Goal: Communication & Community: Participate in discussion

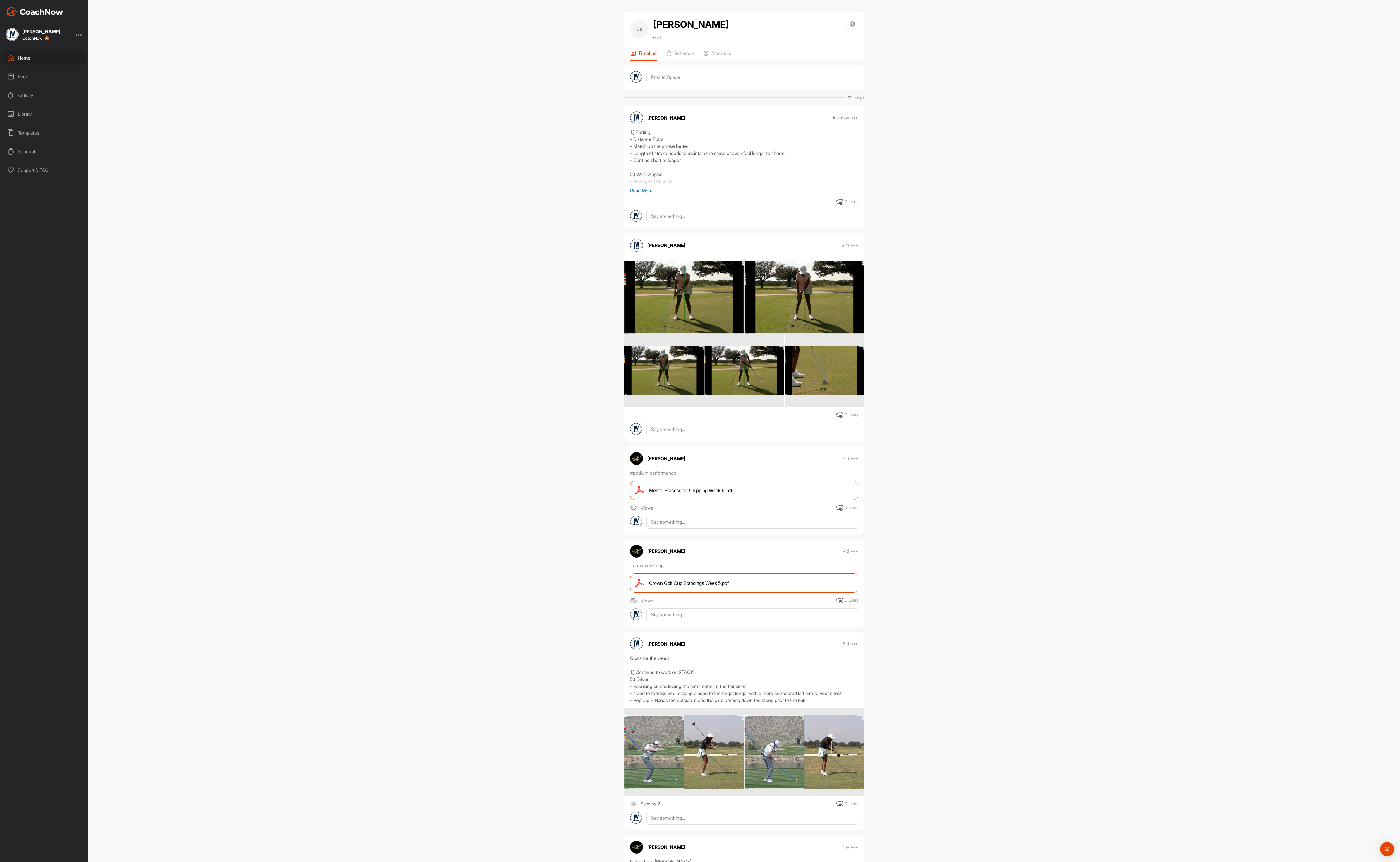
click at [18, 55] on div "Home" at bounding box center [45, 58] width 83 height 15
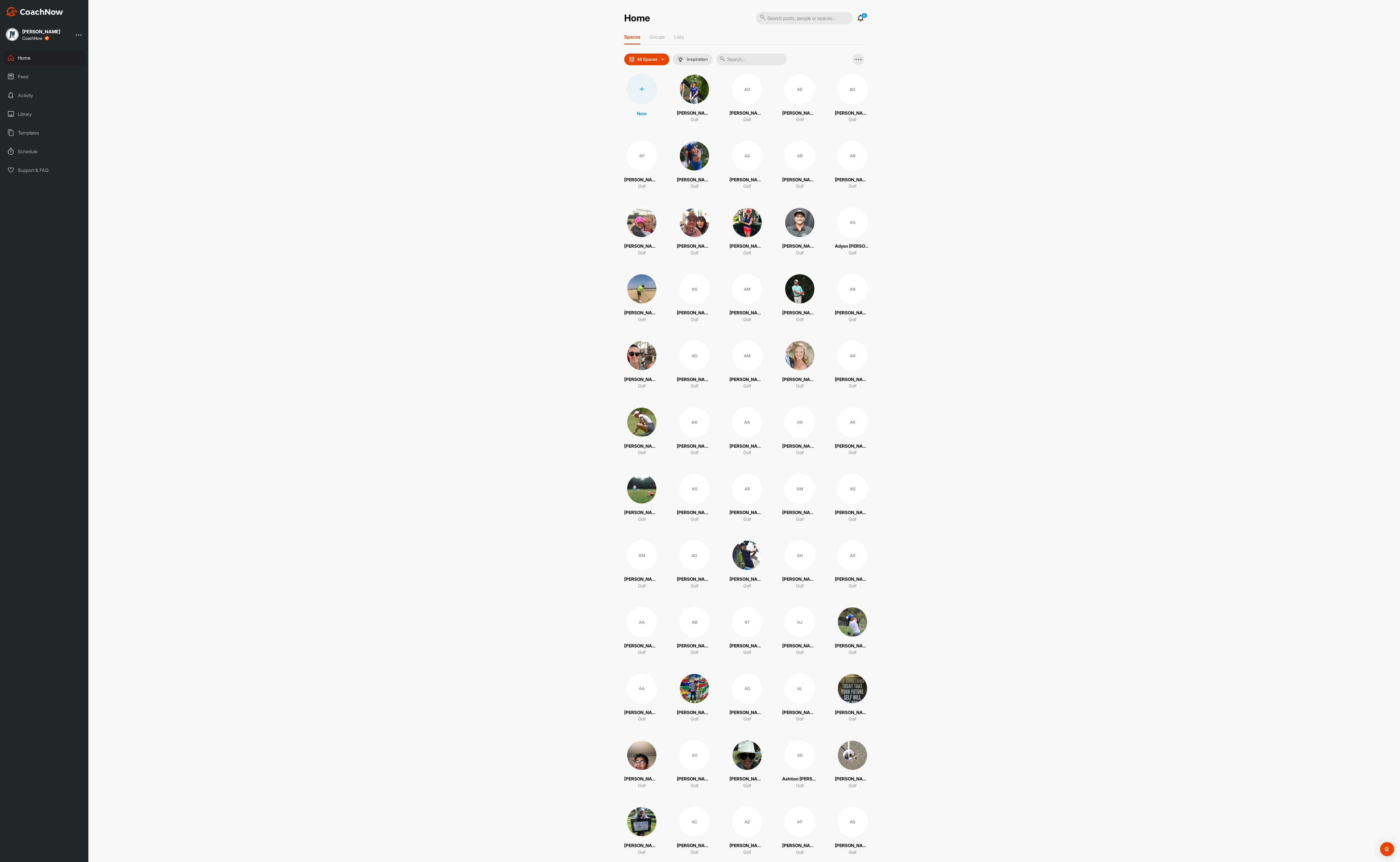
click at [766, 60] on input "text" at bounding box center [751, 60] width 70 height 12
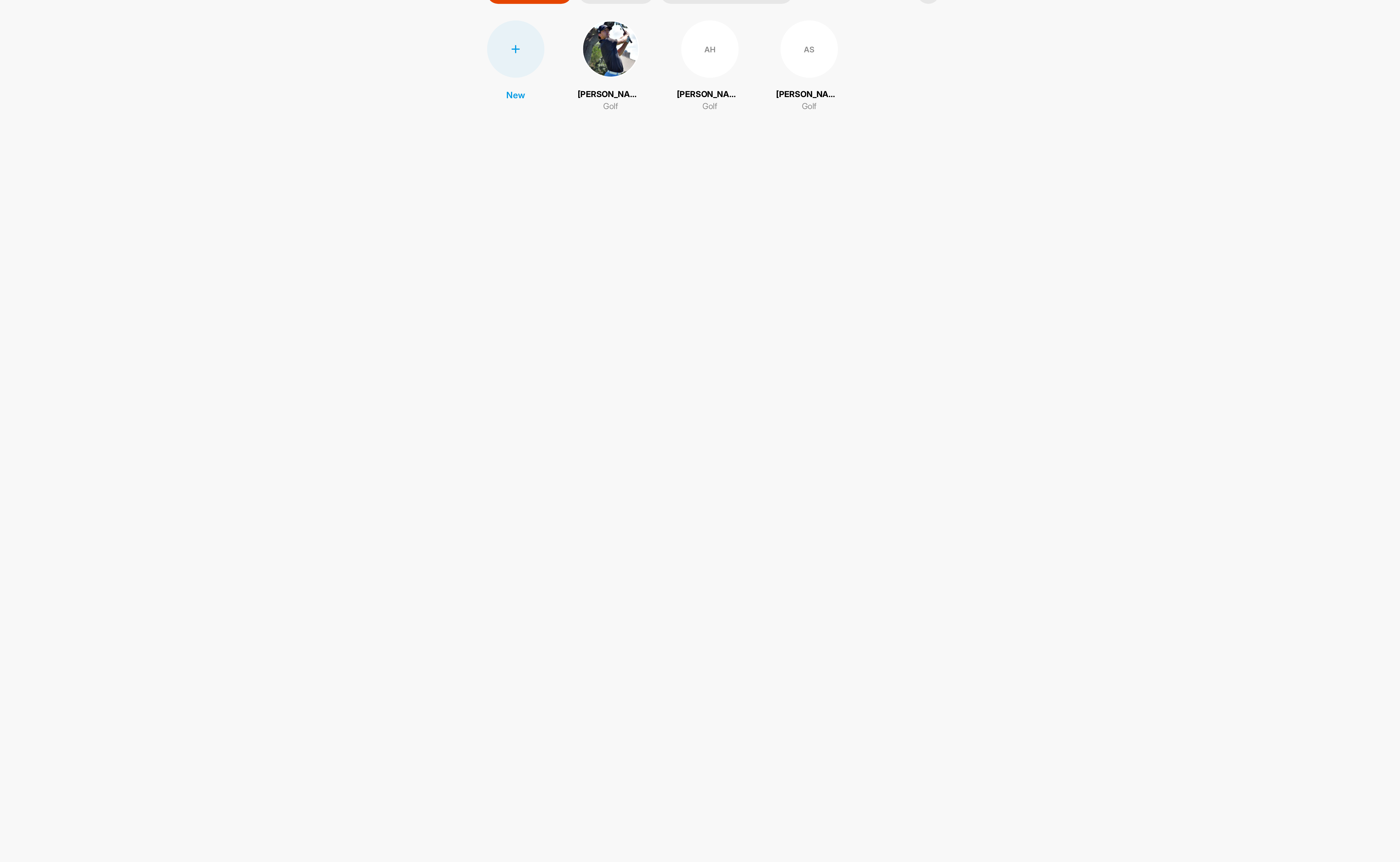
type input "[PERSON_NAME]"
click at [694, 86] on img at bounding box center [690, 89] width 30 height 30
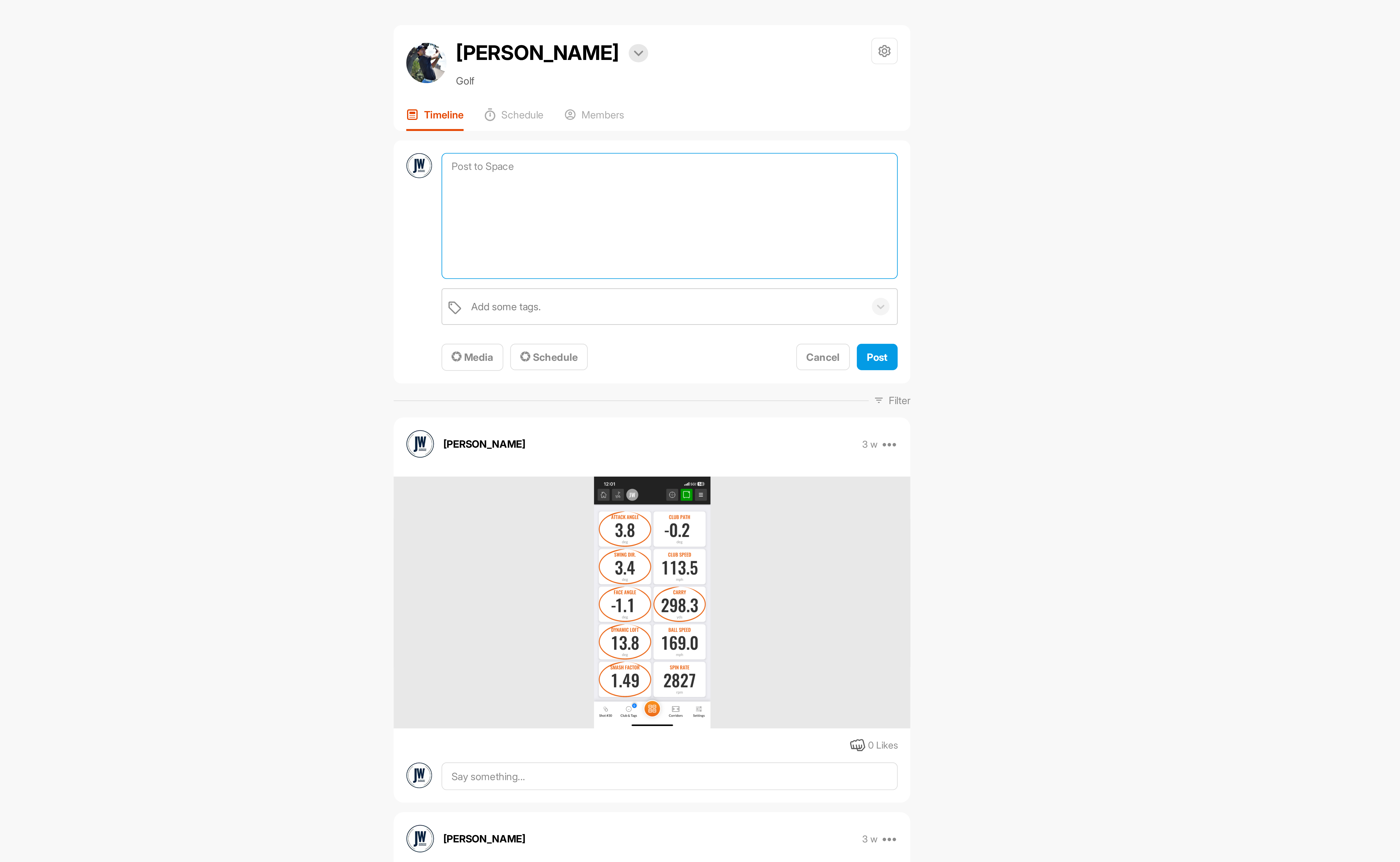
click at [692, 81] on textarea at bounding box center [752, 100] width 212 height 59
click at [655, 166] on span "Media" at bounding box center [661, 166] width 20 height 6
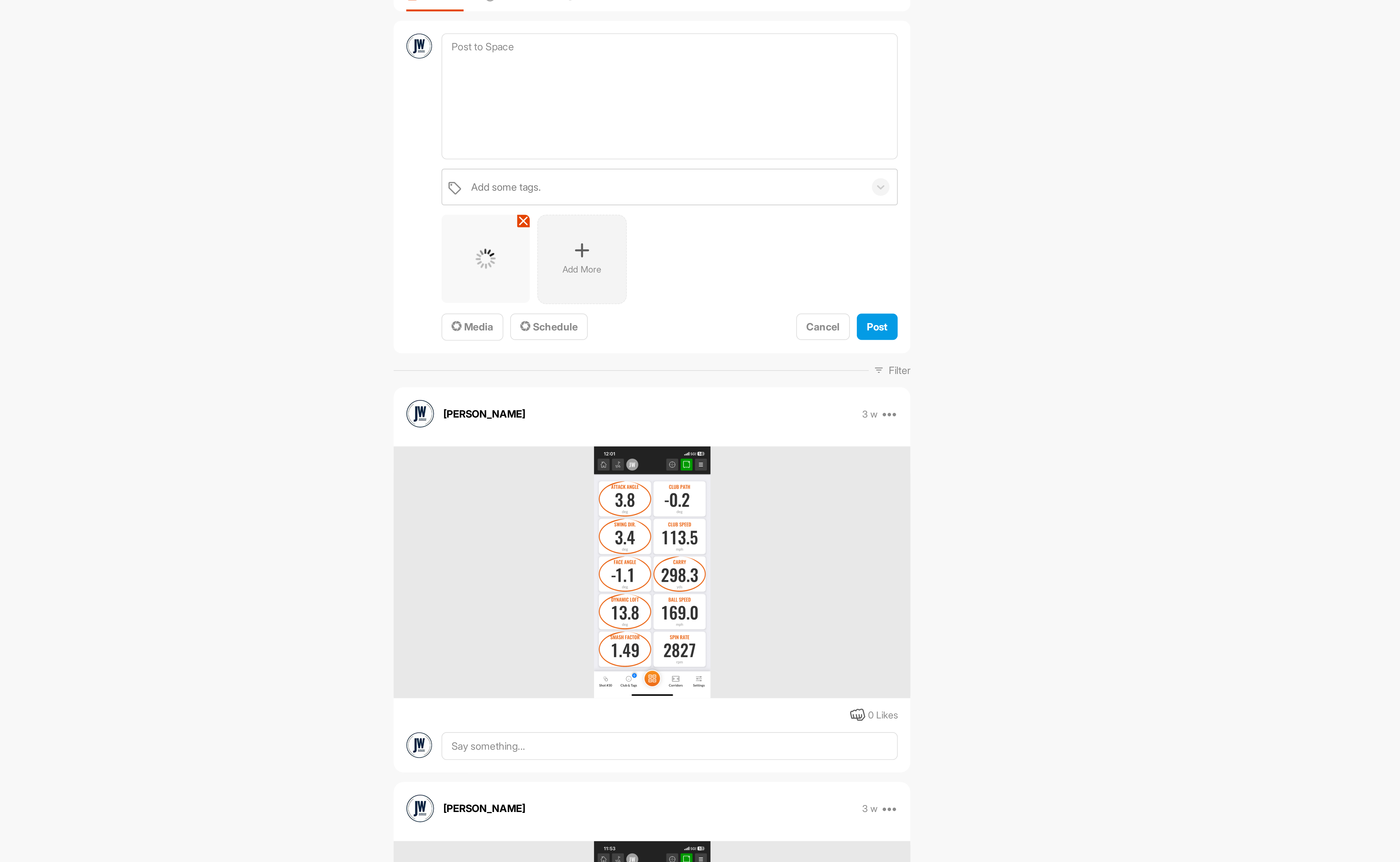
click at [693, 174] on div "Add More" at bounding box center [711, 176] width 41 height 41
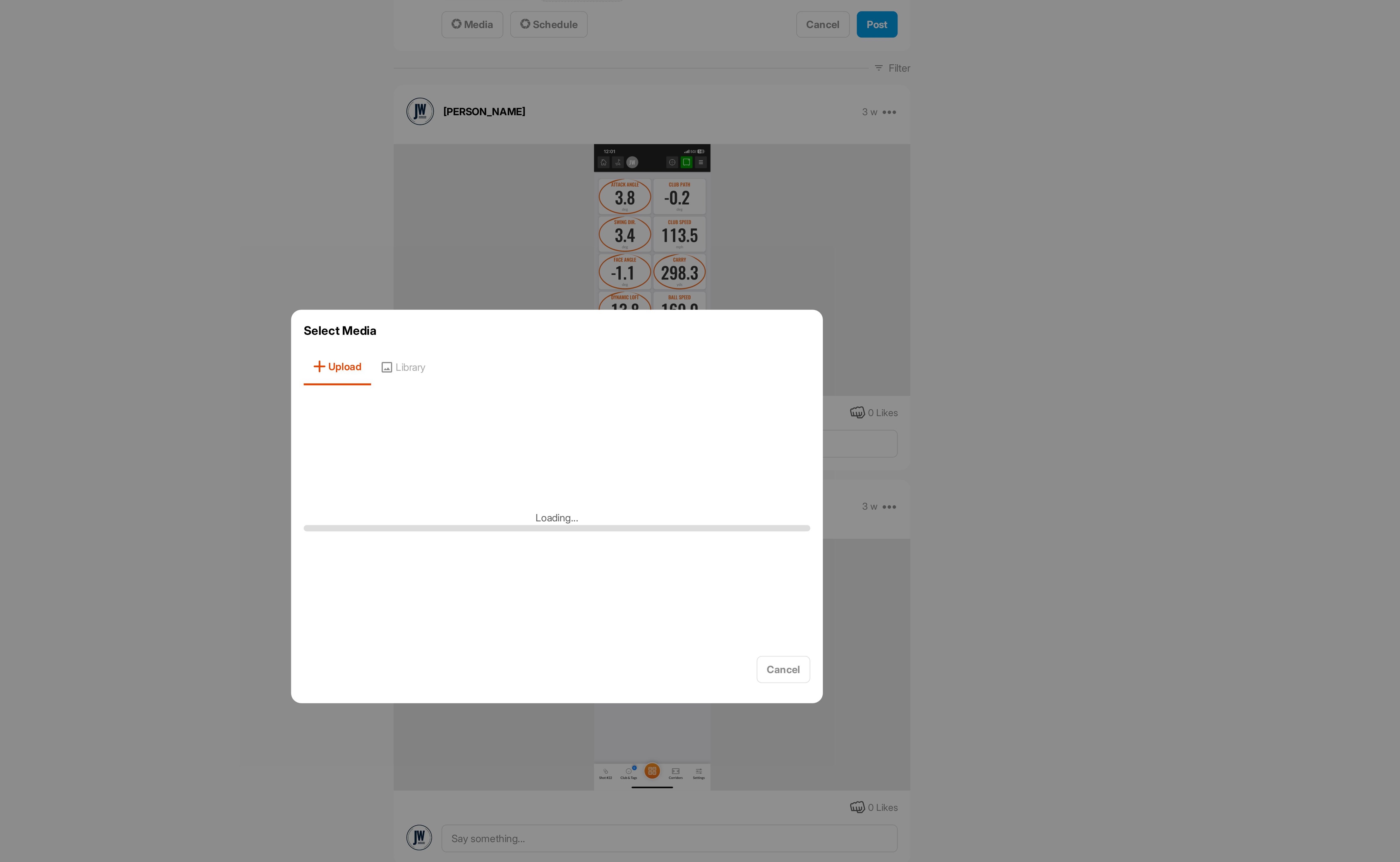
click at [929, 463] on div at bounding box center [700, 431] width 1400 height 862
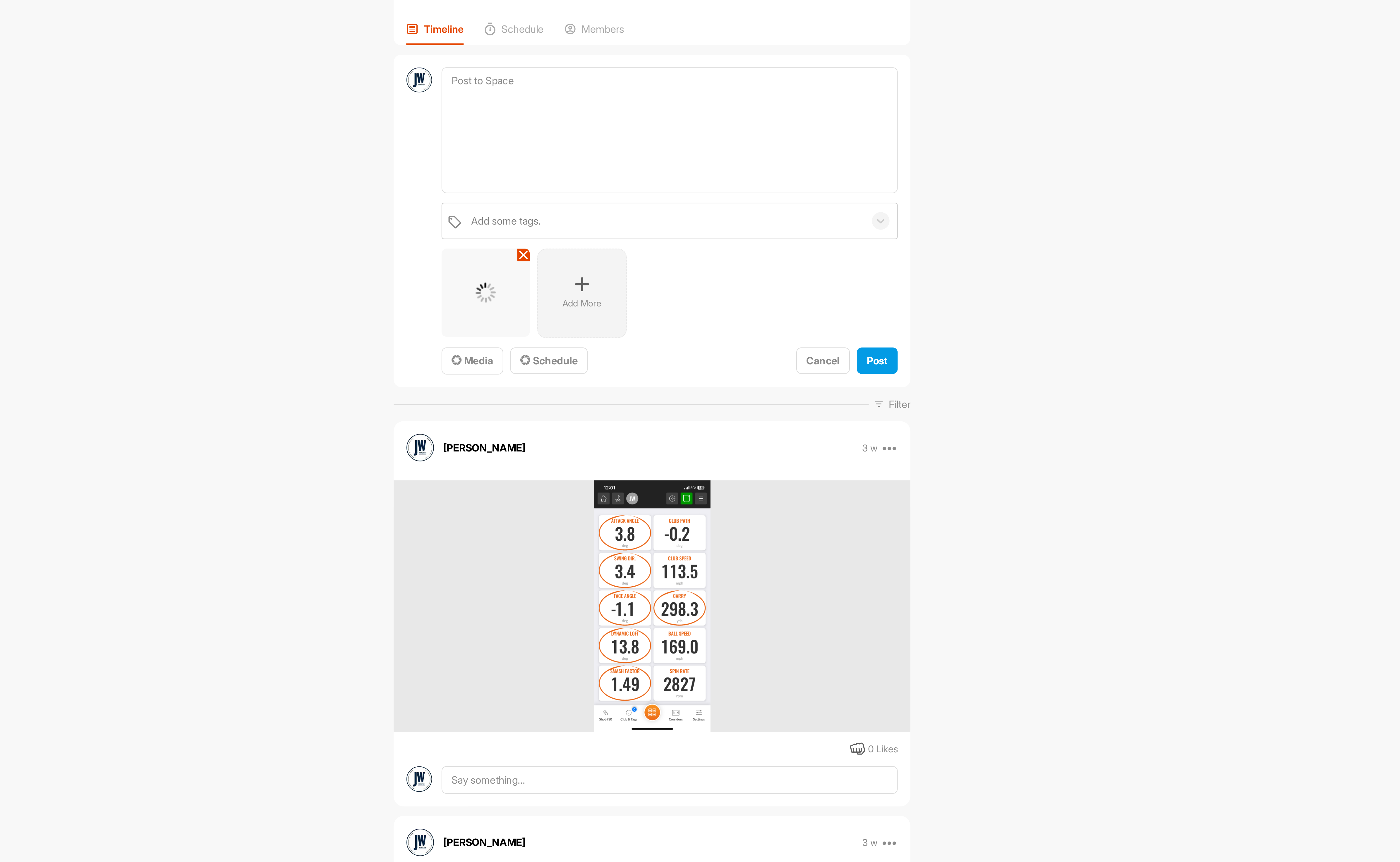
click at [710, 174] on icon at bounding box center [711, 172] width 7 height 7
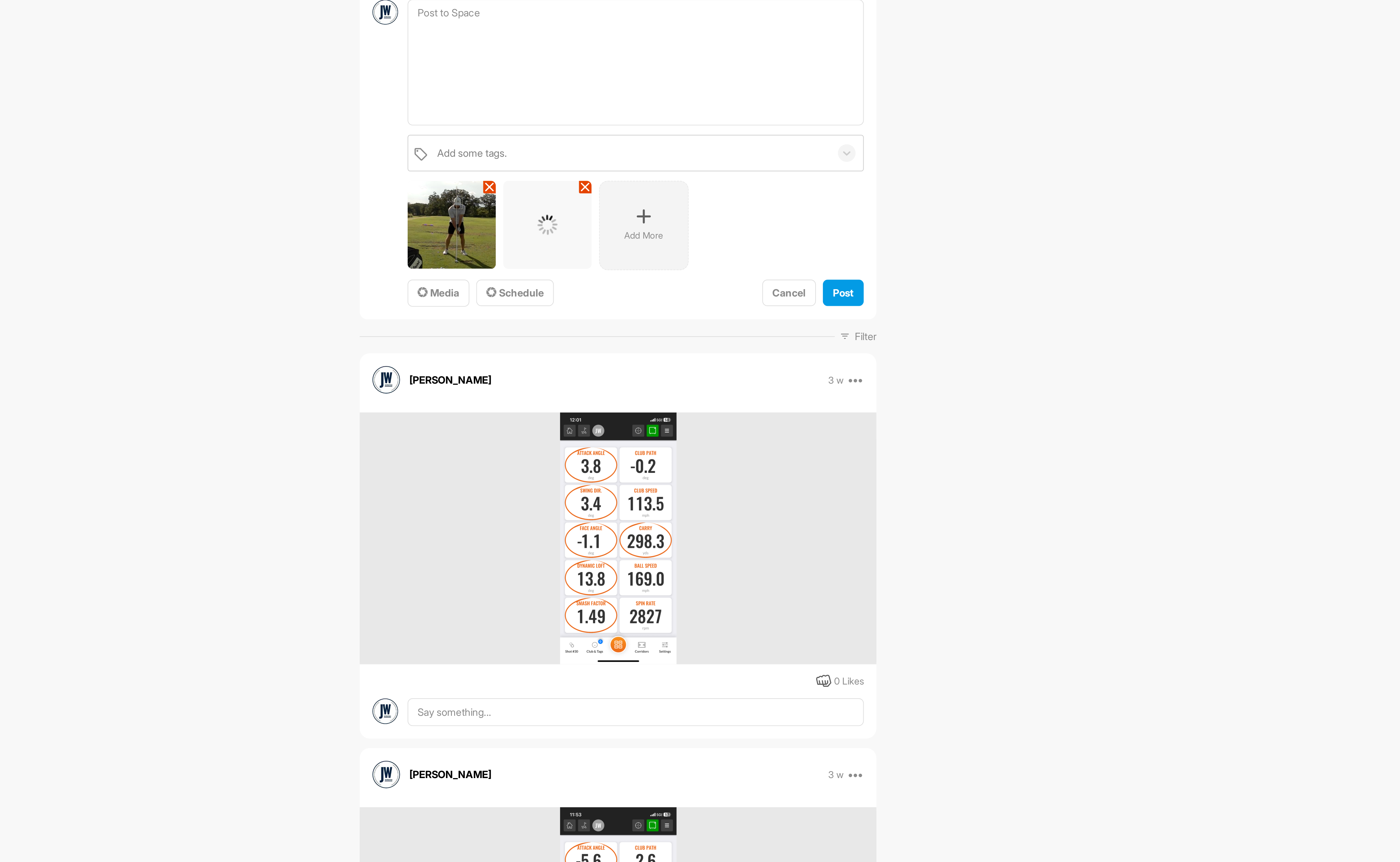
click at [755, 179] on p "Add More" at bounding box center [756, 180] width 18 height 6
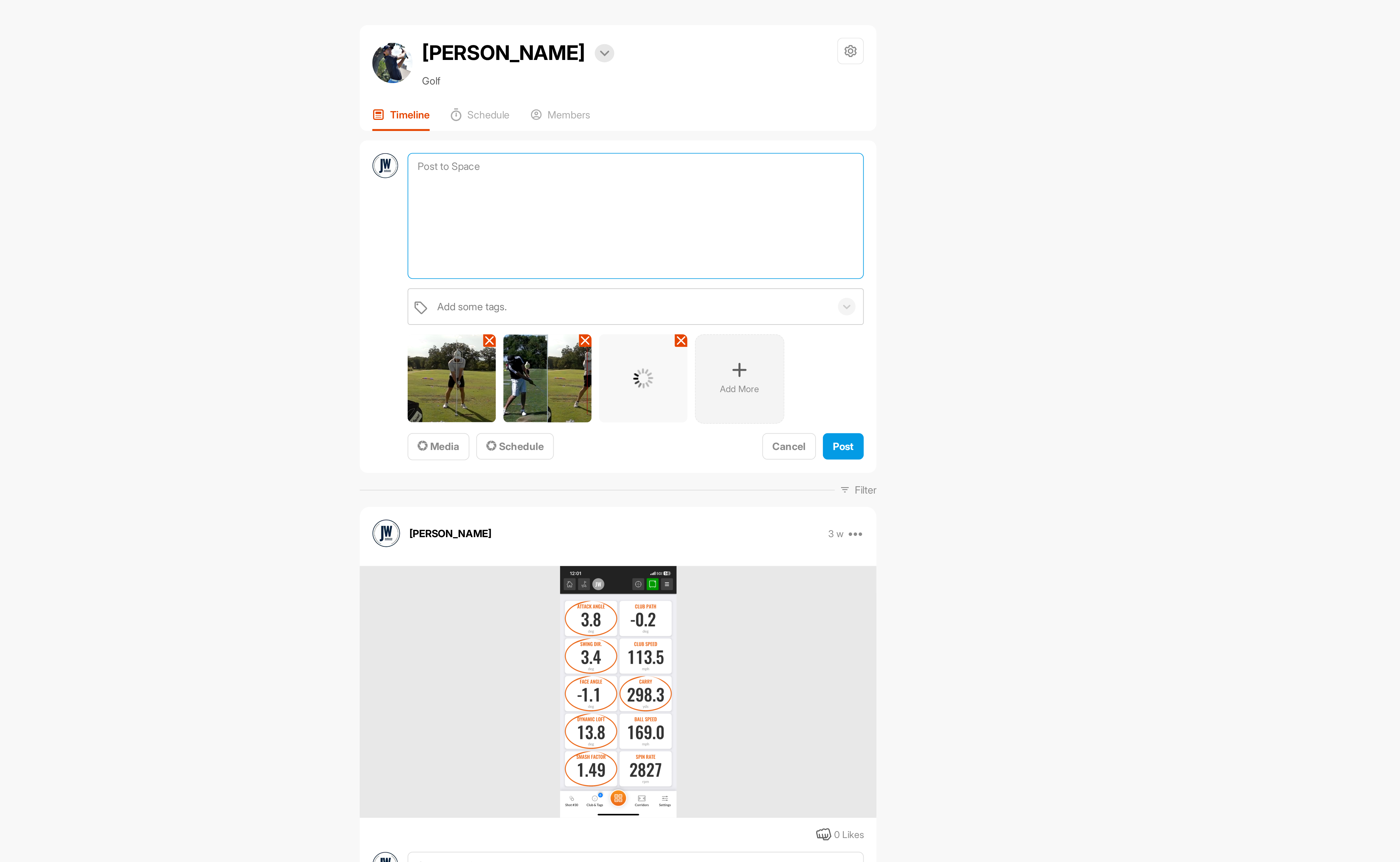
click at [760, 109] on textarea at bounding box center [752, 100] width 212 height 59
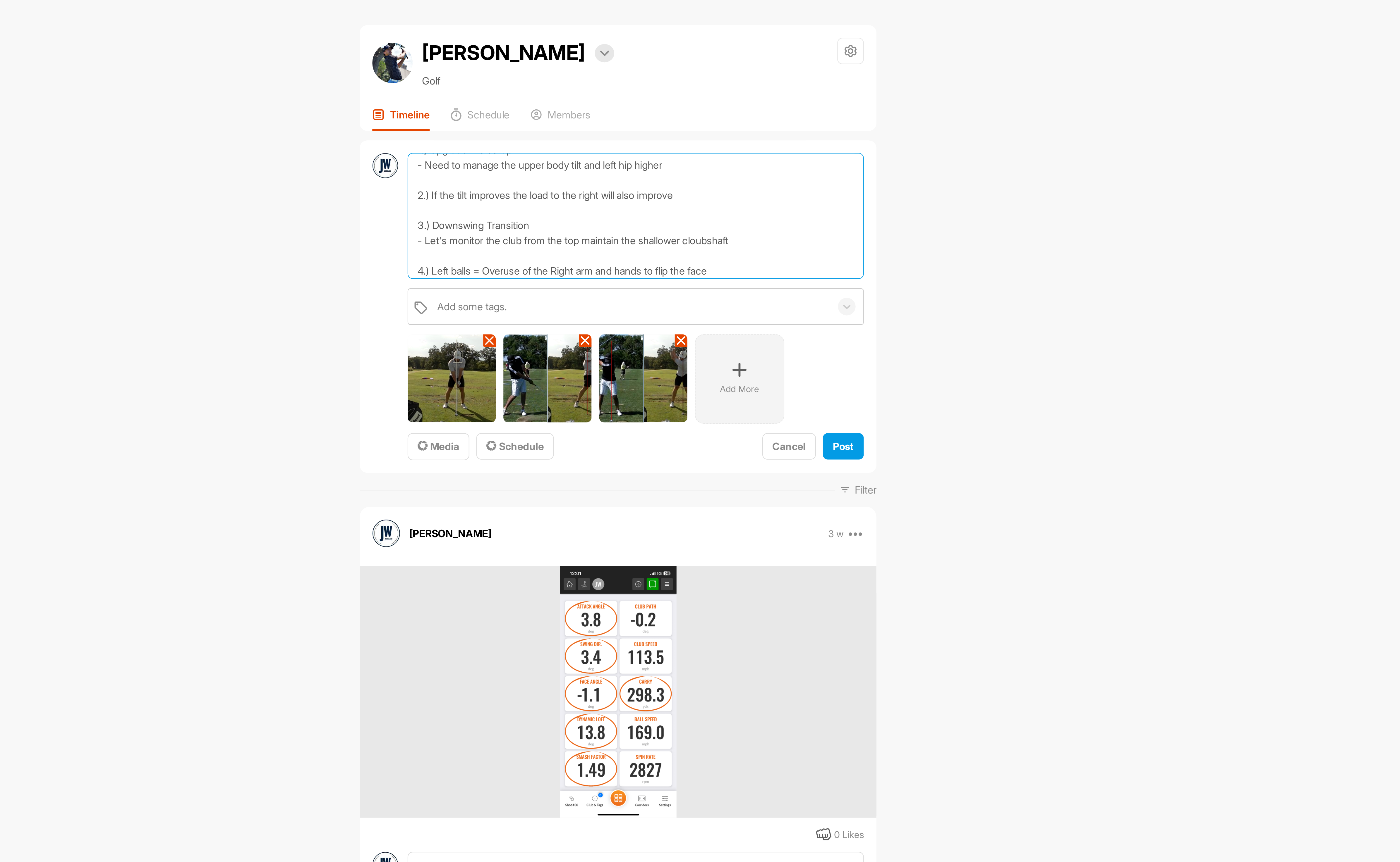
scroll to position [15, 0]
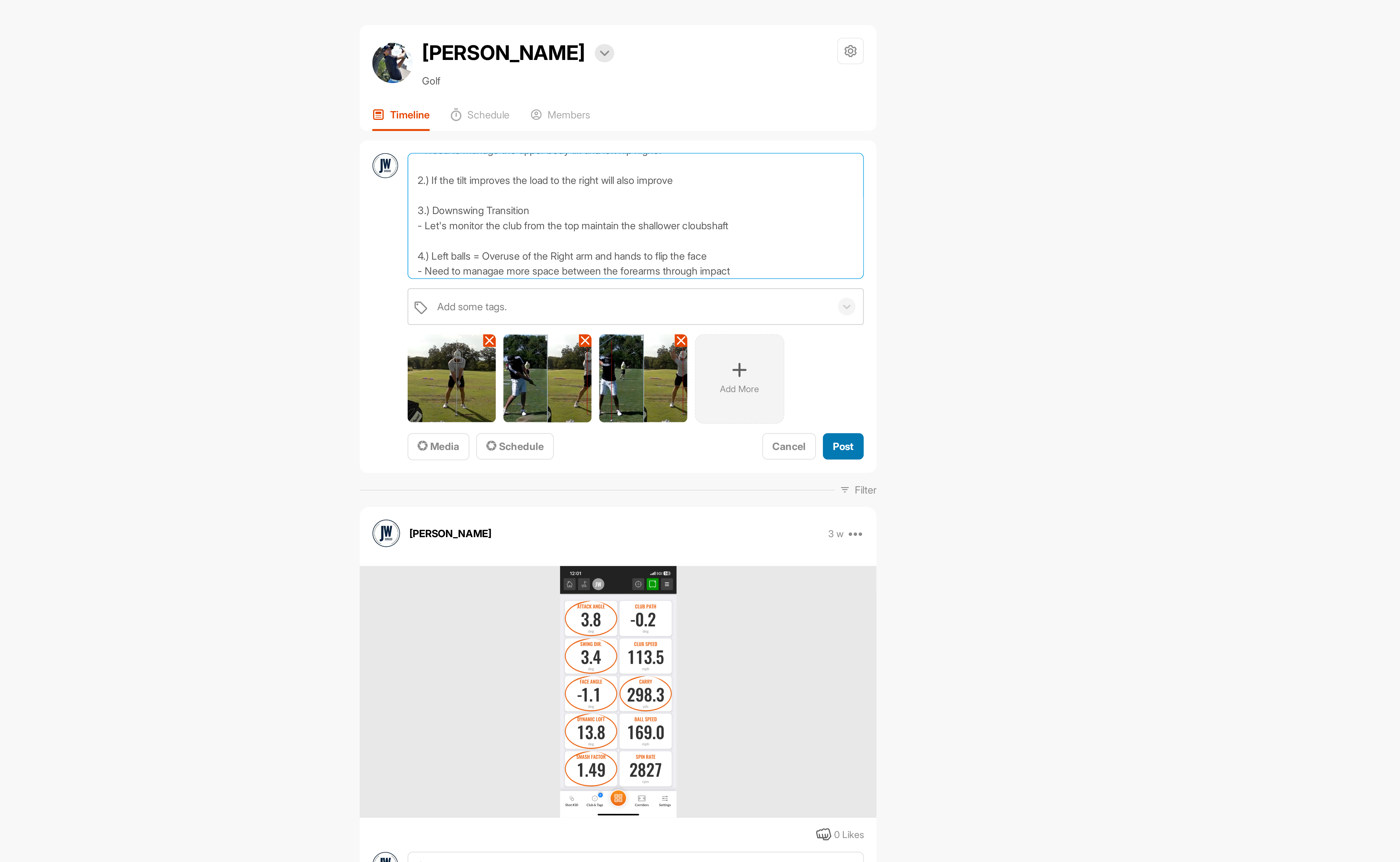
type textarea "1.) Upgrade the setup - Need to manage the upper body tilt and left hip higher …"
click at [847, 208] on span "Post" at bounding box center [849, 207] width 10 height 6
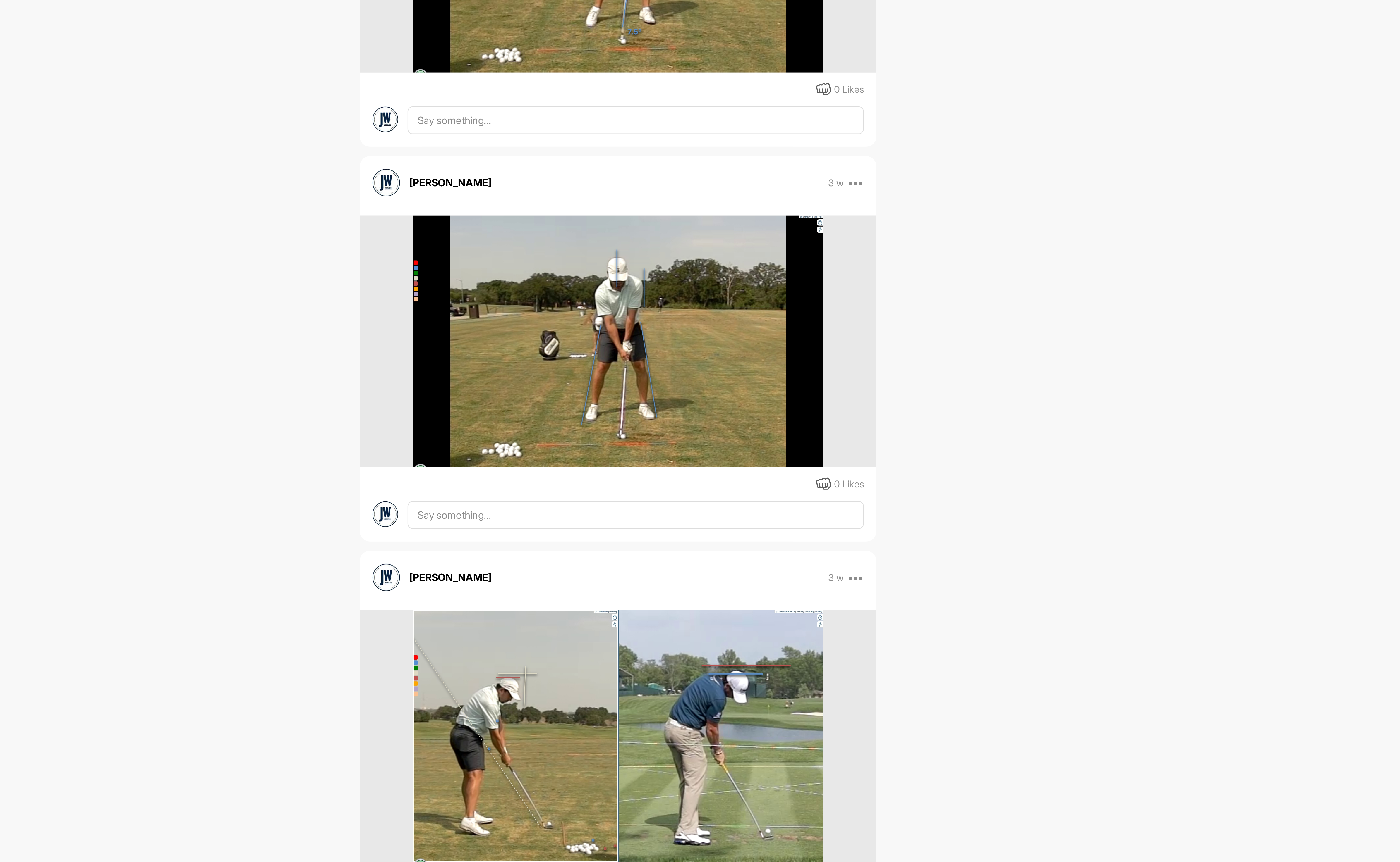
scroll to position [1154, 0]
click at [766, 198] on img at bounding box center [744, 159] width 191 height 117
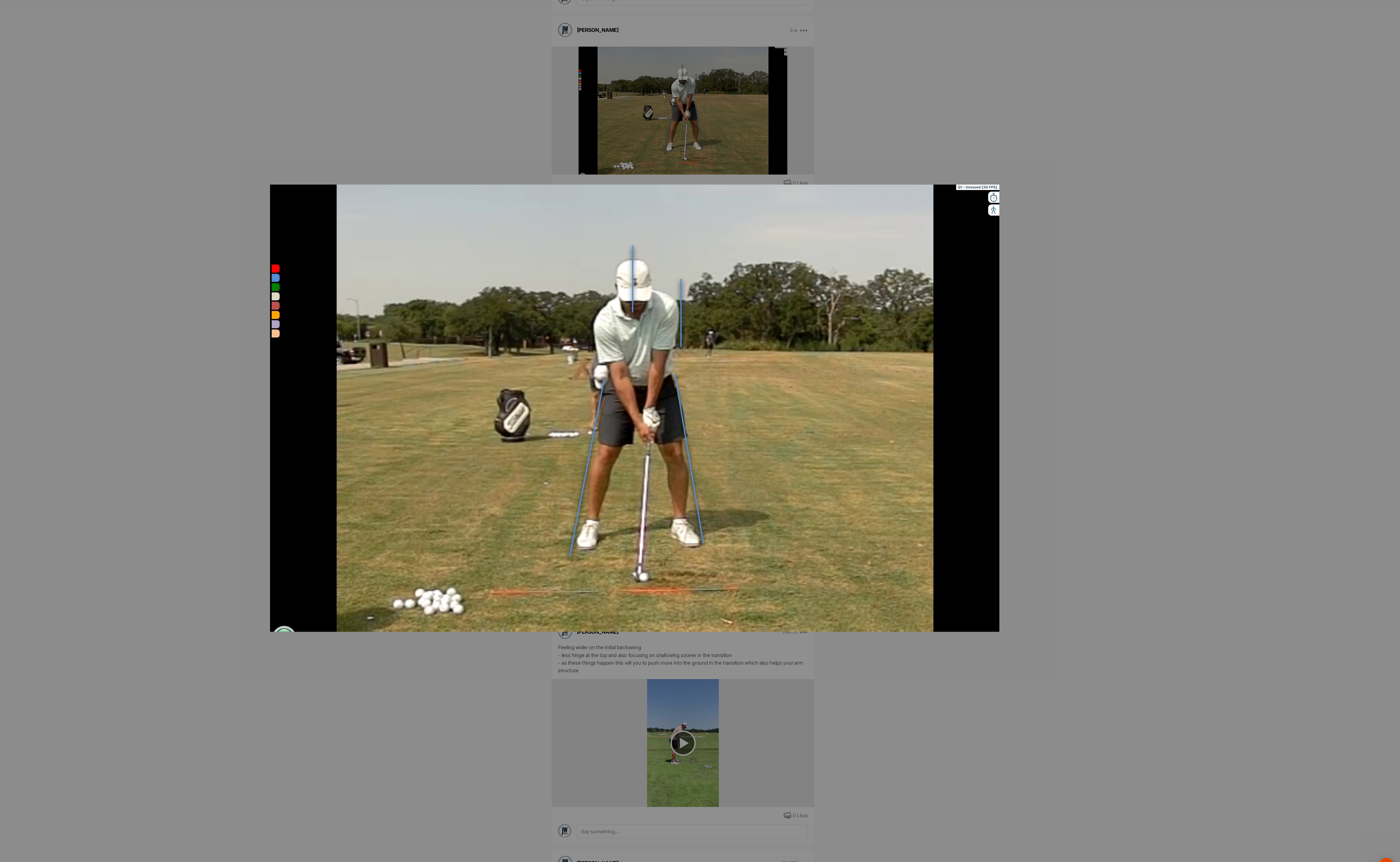
scroll to position [0, 0]
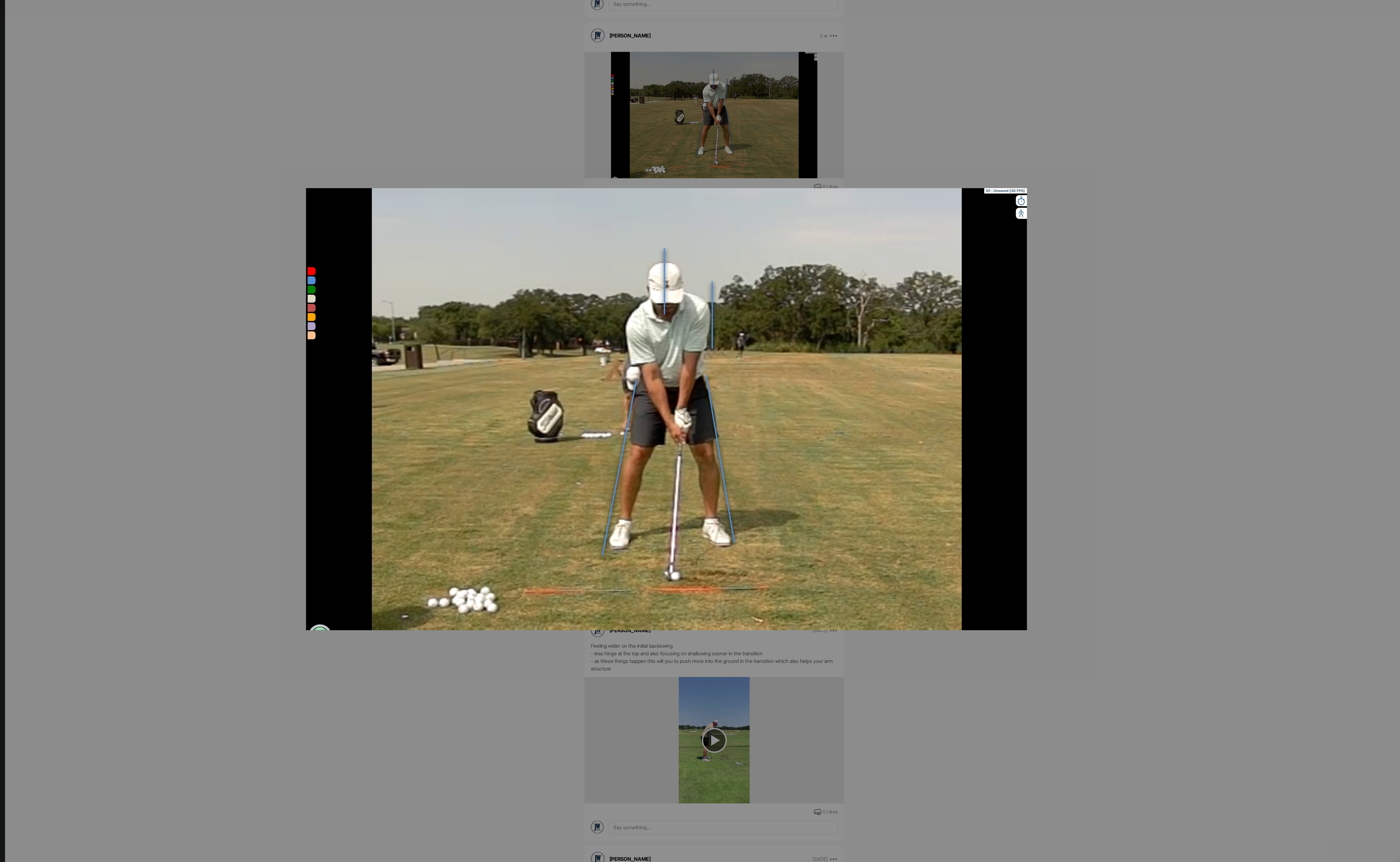
click at [708, 585] on img at bounding box center [700, 431] width 678 height 420
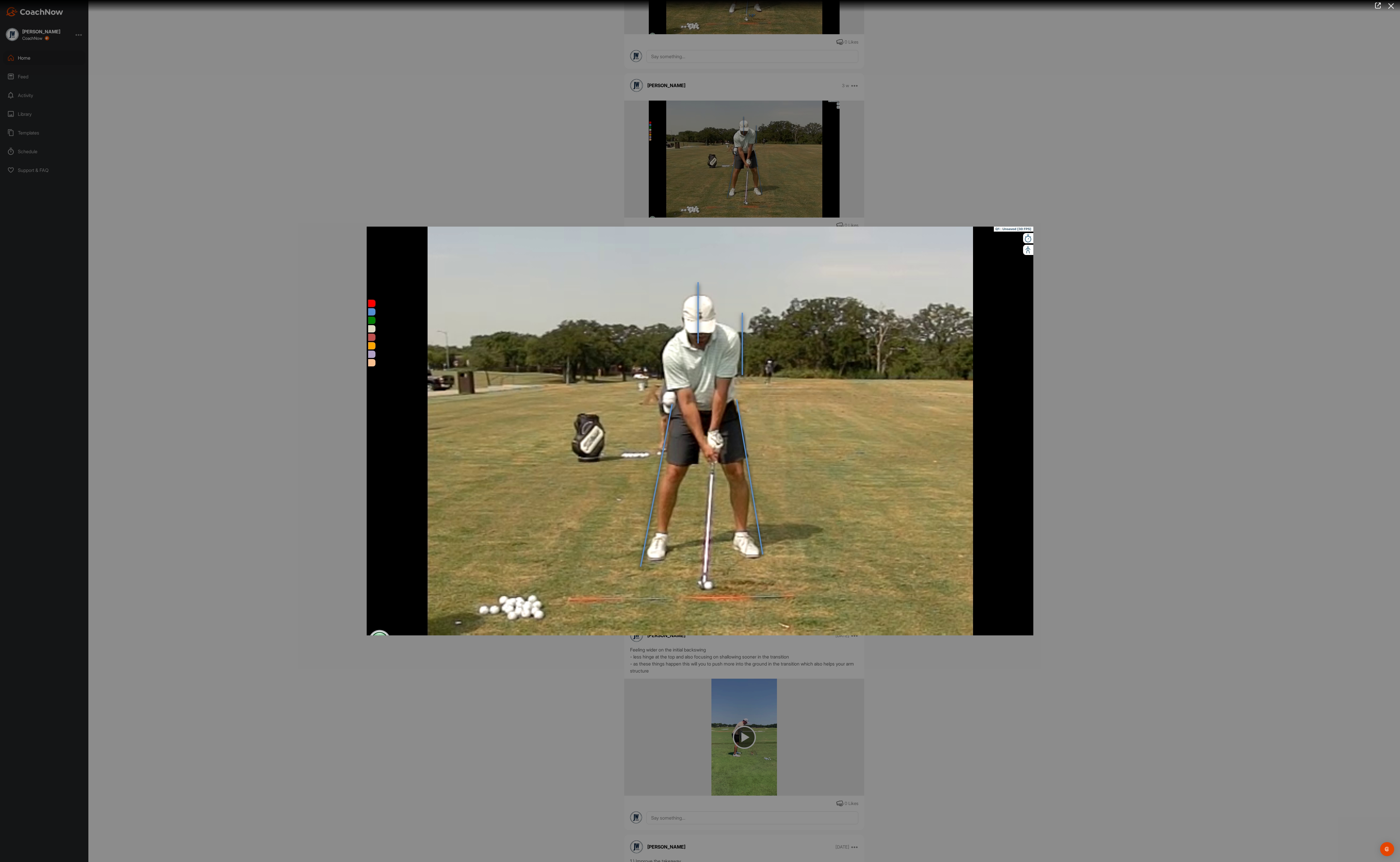
click at [1395, 8] on icon at bounding box center [1391, 6] width 14 height 11
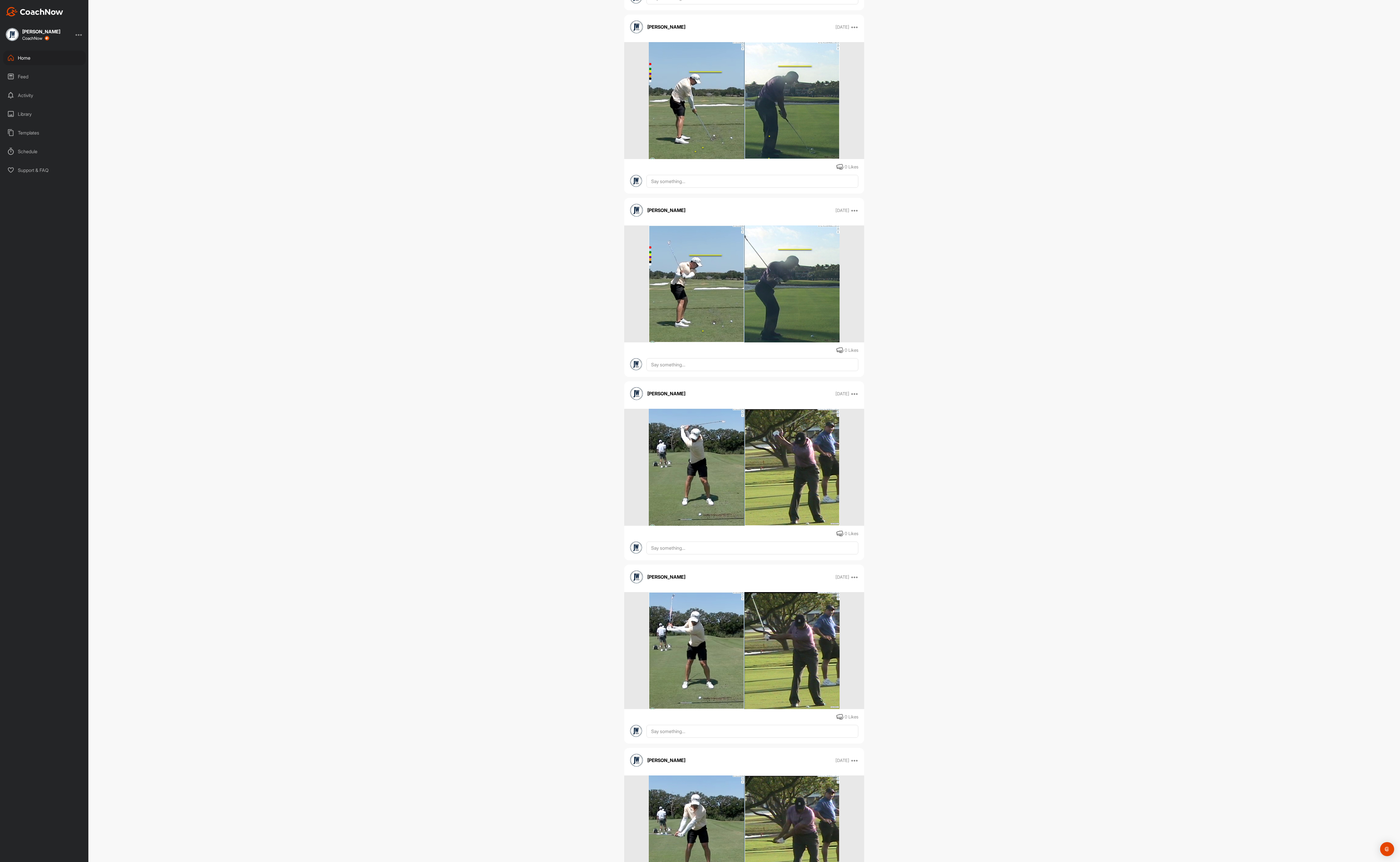
scroll to position [2098, 0]
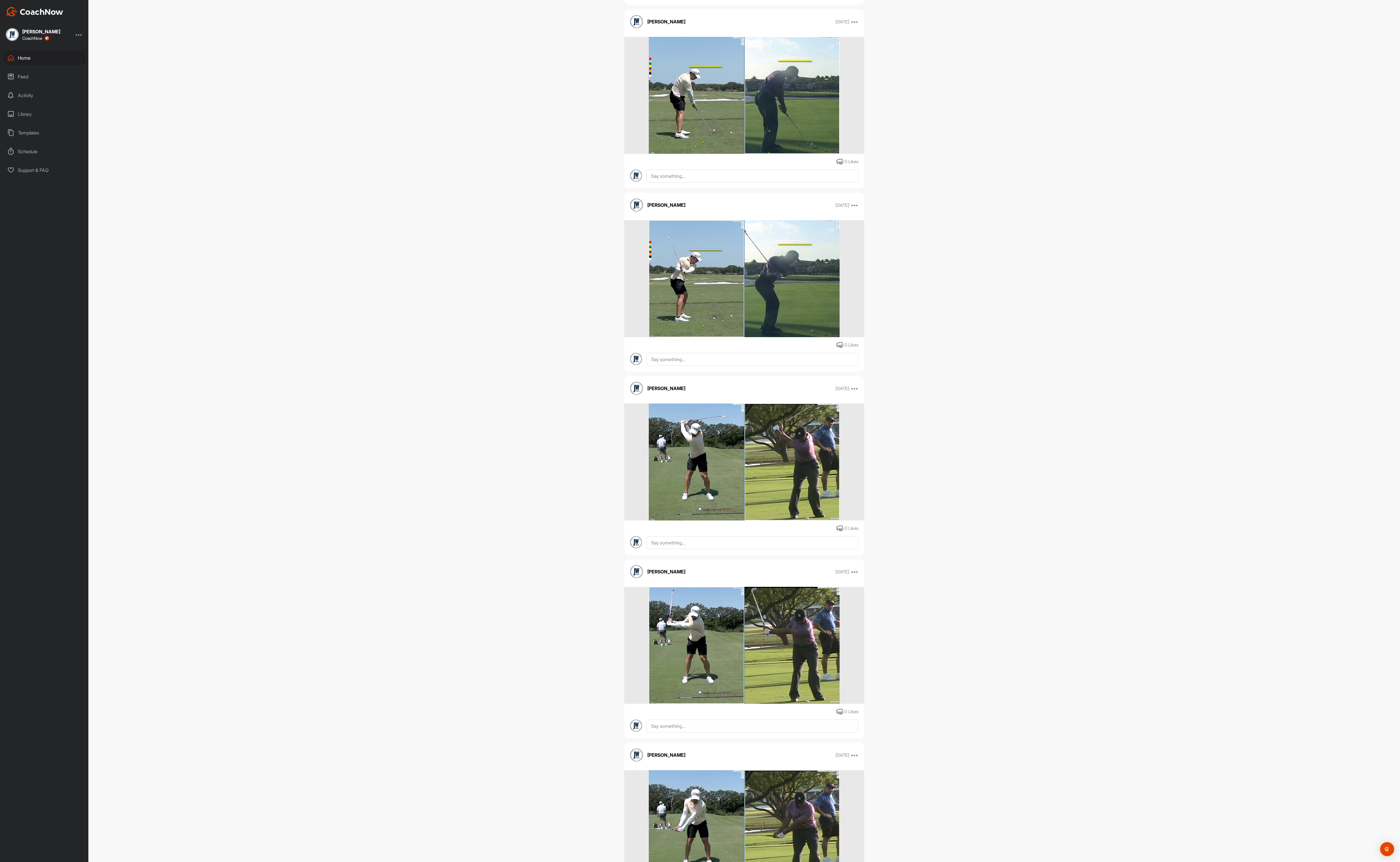
click at [741, 625] on img at bounding box center [744, 645] width 191 height 117
